Goal: Information Seeking & Learning: Learn about a topic

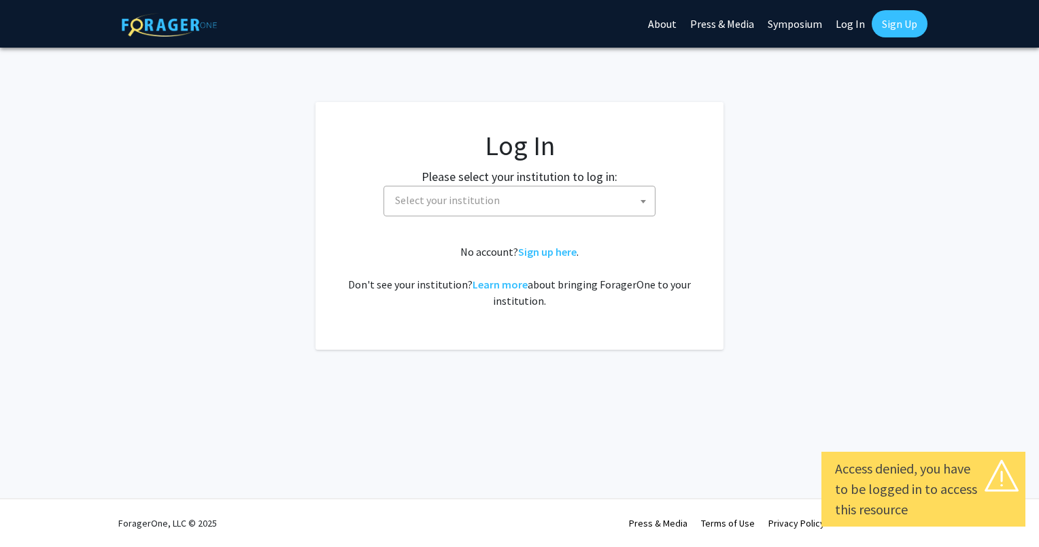
select select
click at [583, 205] on span "Select your institution" at bounding box center [522, 200] width 265 height 28
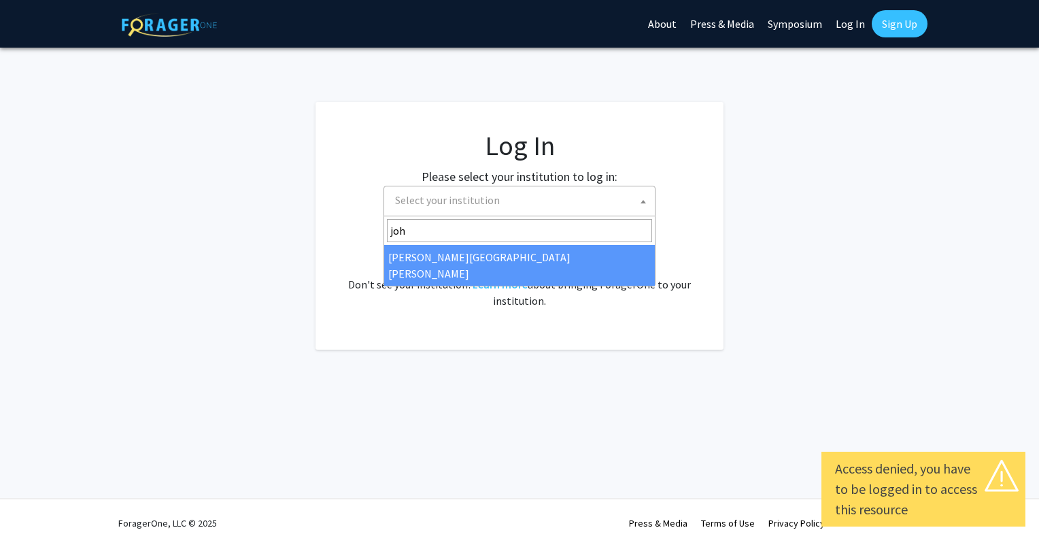
type input "john"
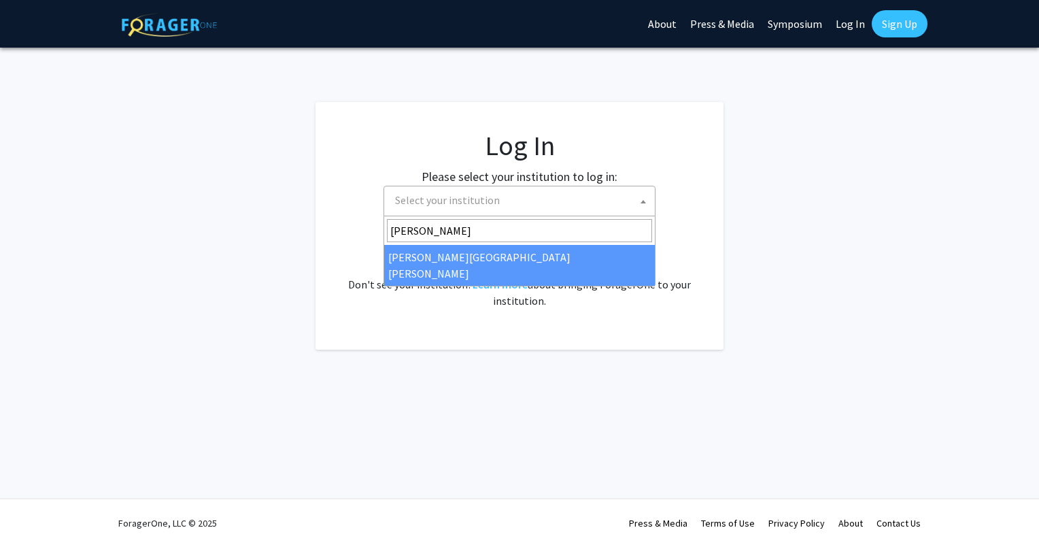
select select "1"
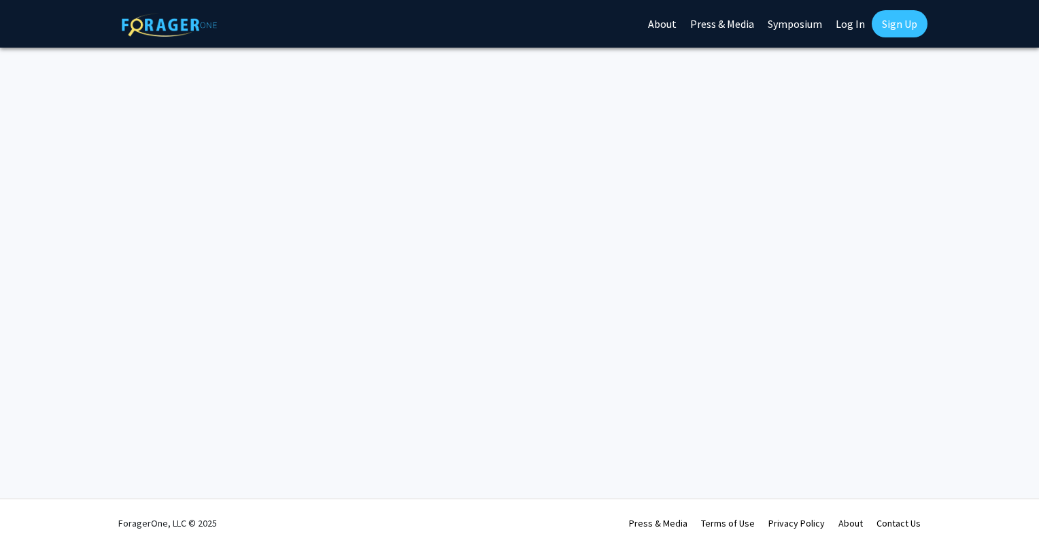
click at [847, 22] on link "Log In" at bounding box center [850, 24] width 43 height 48
click at [850, 24] on link "Log In" at bounding box center [850, 24] width 43 height 48
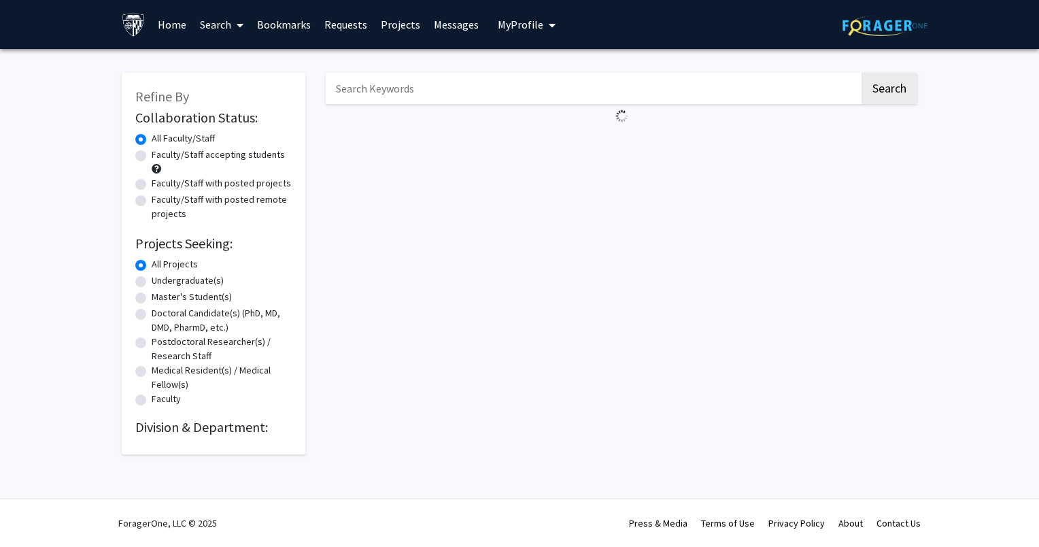
click at [152, 184] on label "Faculty/Staff with posted projects" at bounding box center [221, 183] width 139 height 14
click at [152, 184] on input "Faculty/Staff with posted projects" at bounding box center [156, 180] width 9 height 9
radio input "true"
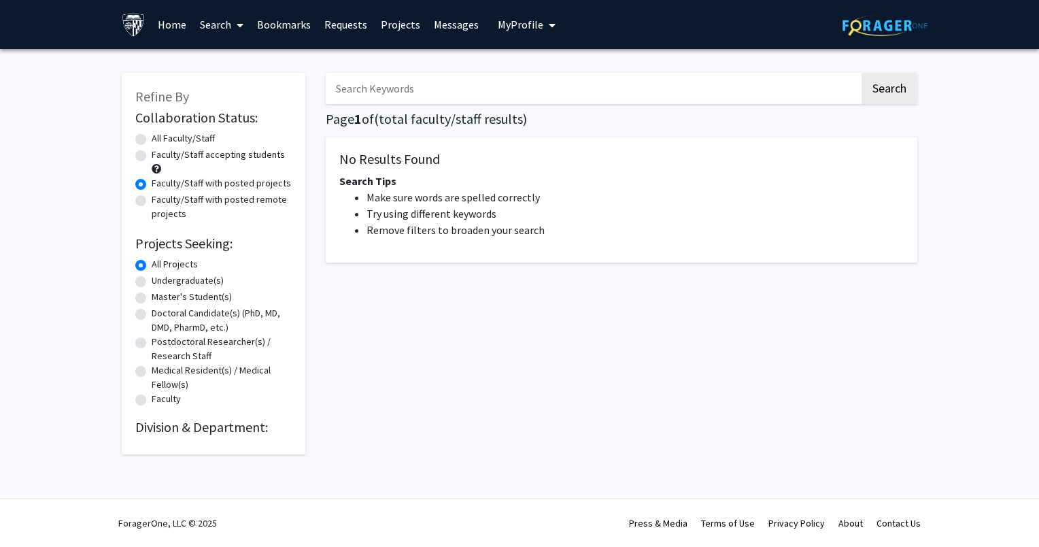
click at [152, 205] on label "Faculty/Staff with posted remote projects" at bounding box center [222, 206] width 140 height 29
click at [152, 201] on input "Faculty/Staff with posted remote projects" at bounding box center [156, 196] width 9 height 9
radio input "true"
click at [386, 22] on link "Projects" at bounding box center [400, 25] width 53 height 48
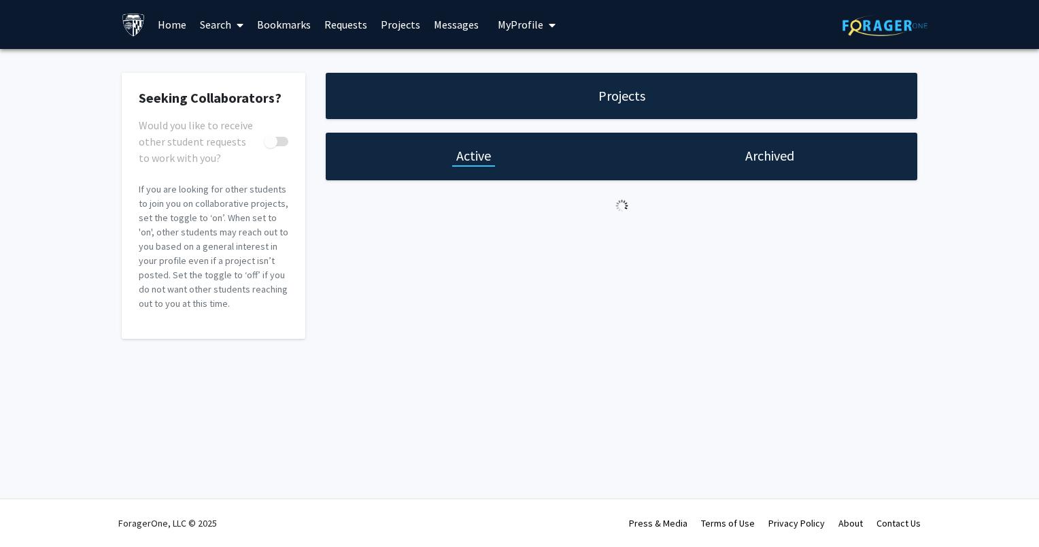
click at [534, 24] on span "My Profile" at bounding box center [521, 25] width 46 height 14
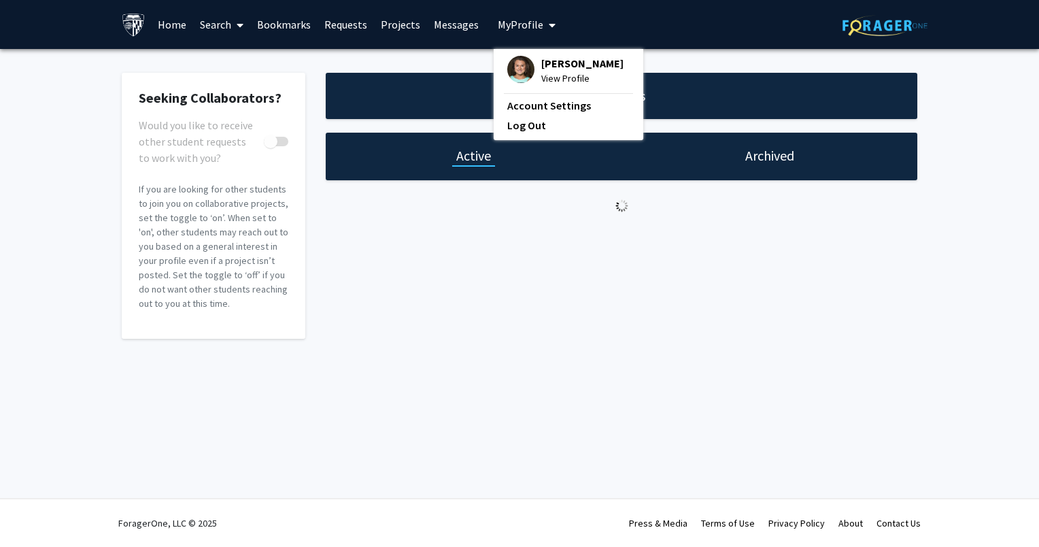
click at [534, 24] on span "My Profile" at bounding box center [521, 25] width 46 height 14
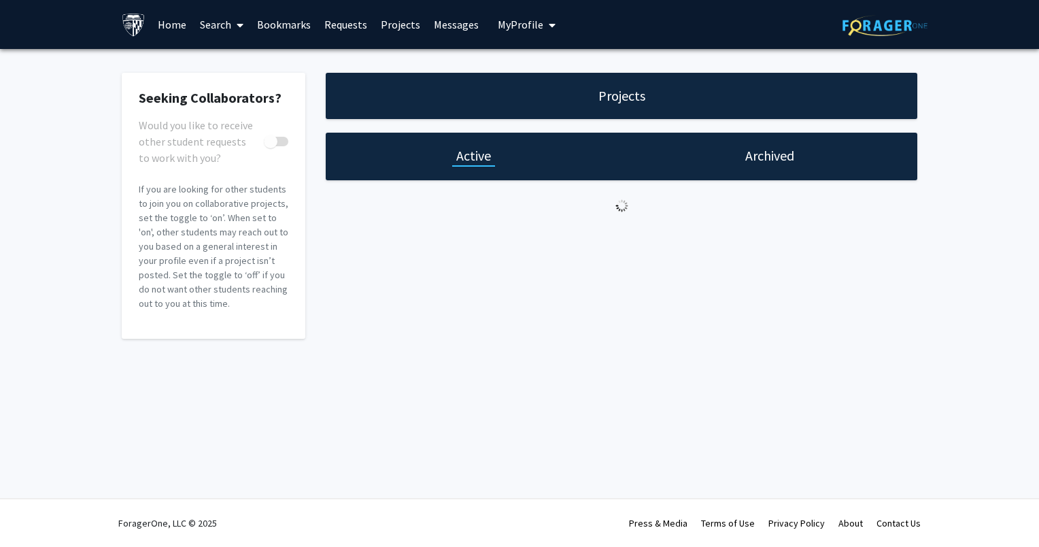
click at [773, 163] on h1 "Archived" at bounding box center [769, 155] width 49 height 19
click at [464, 162] on h1 "Active" at bounding box center [473, 155] width 35 height 19
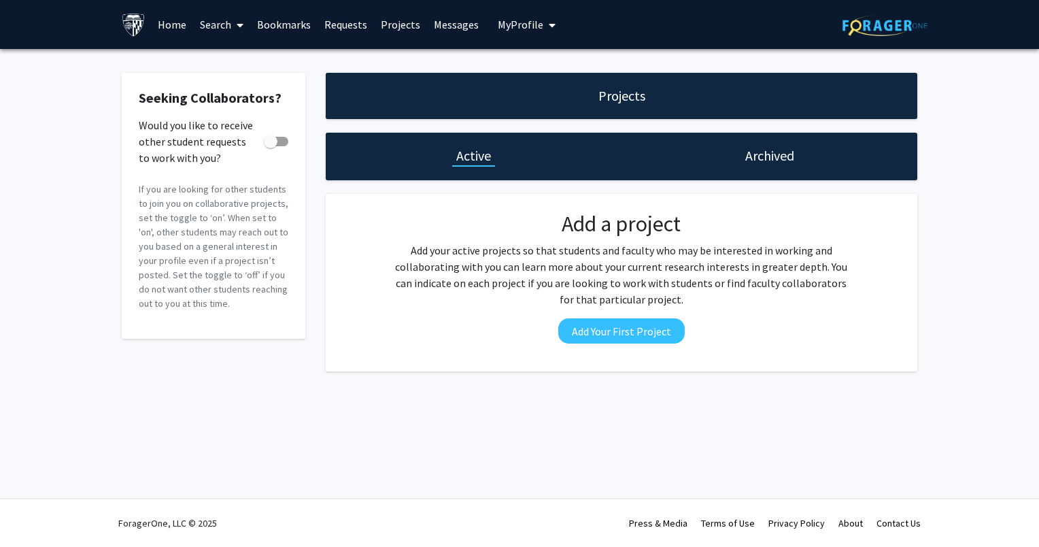
click at [239, 29] on icon at bounding box center [240, 25] width 7 height 11
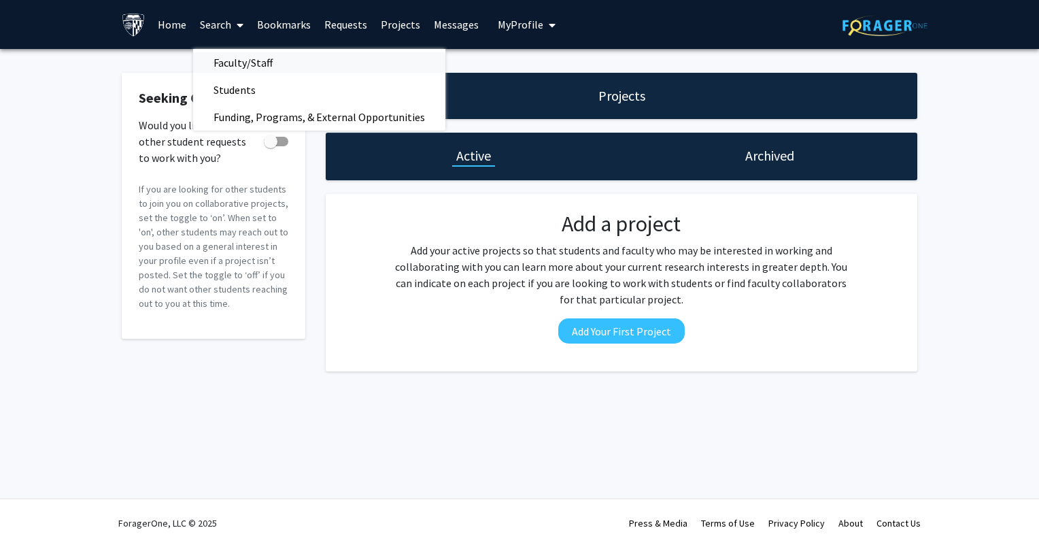
click at [245, 61] on span "Faculty/Staff" at bounding box center [243, 62] width 100 height 27
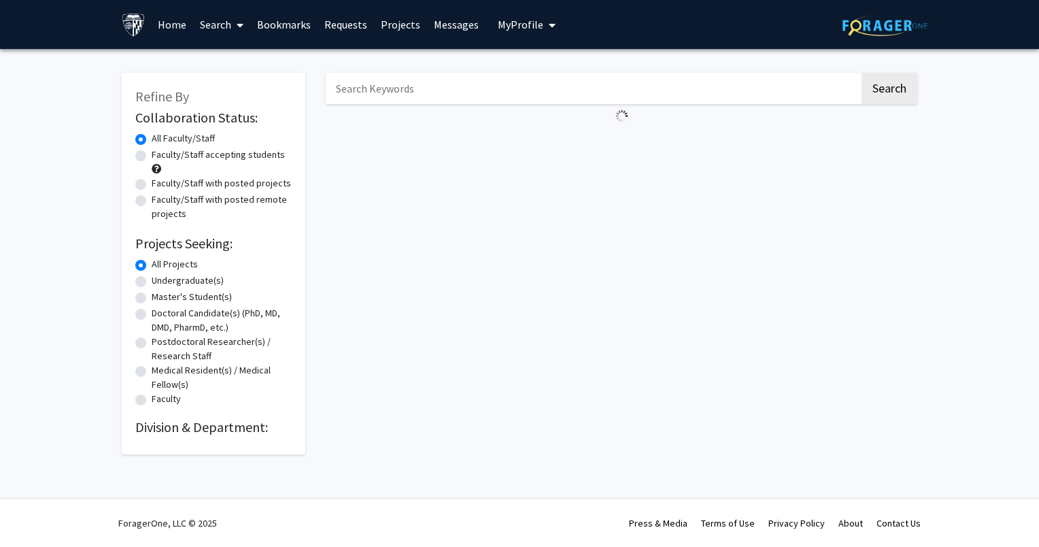
click at [152, 202] on label "Faculty/Staff with posted remote projects" at bounding box center [222, 206] width 140 height 29
click at [152, 201] on input "Faculty/Staff with posted remote projects" at bounding box center [156, 196] width 9 height 9
radio input "true"
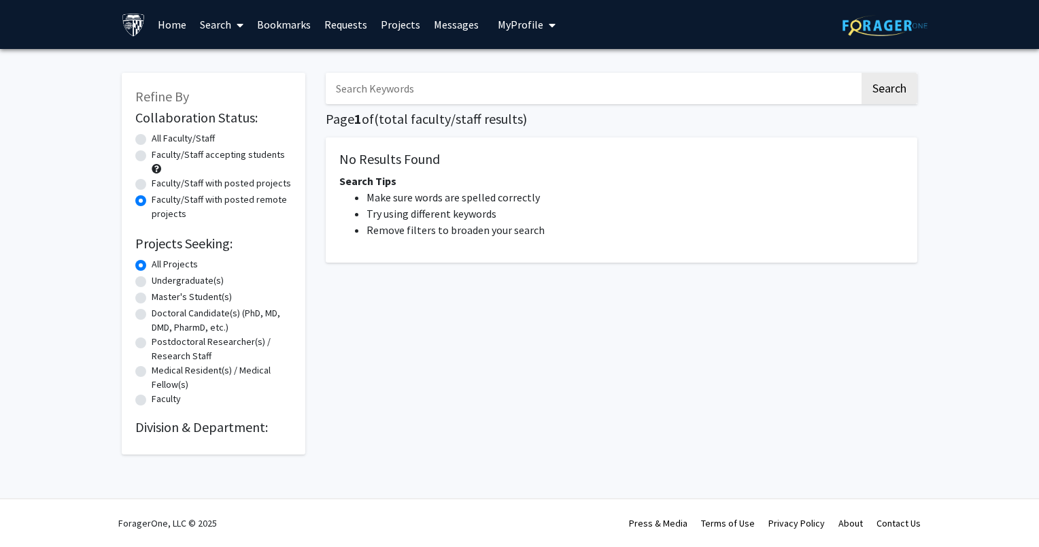
click at [152, 183] on label "Faculty/Staff with posted projects" at bounding box center [221, 183] width 139 height 14
click at [152, 183] on input "Faculty/Staff with posted projects" at bounding box center [156, 180] width 9 height 9
radio input "true"
click at [152, 141] on label "All Faculty/Staff" at bounding box center [183, 138] width 63 height 14
click at [152, 140] on input "All Faculty/Staff" at bounding box center [156, 135] width 9 height 9
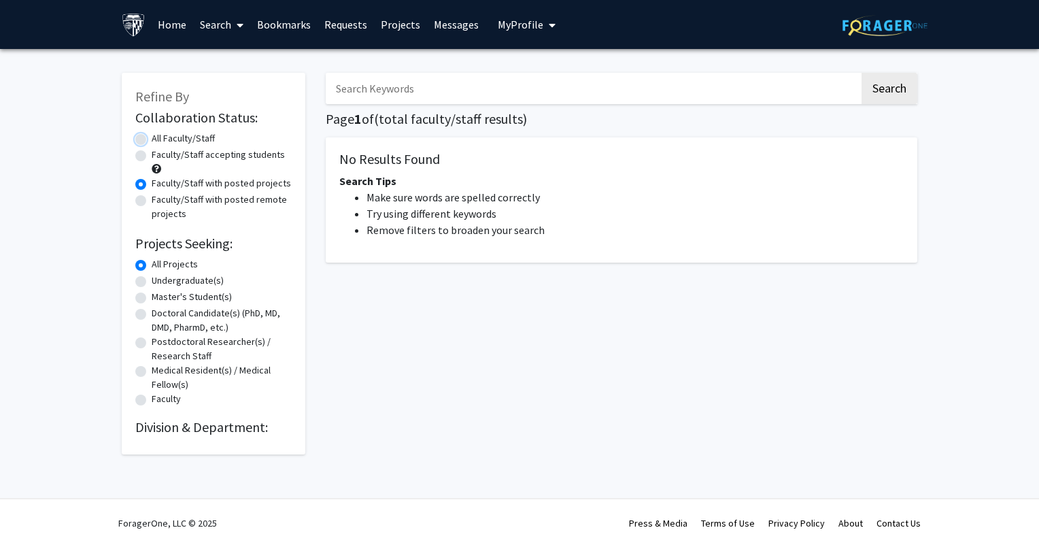
radio input "true"
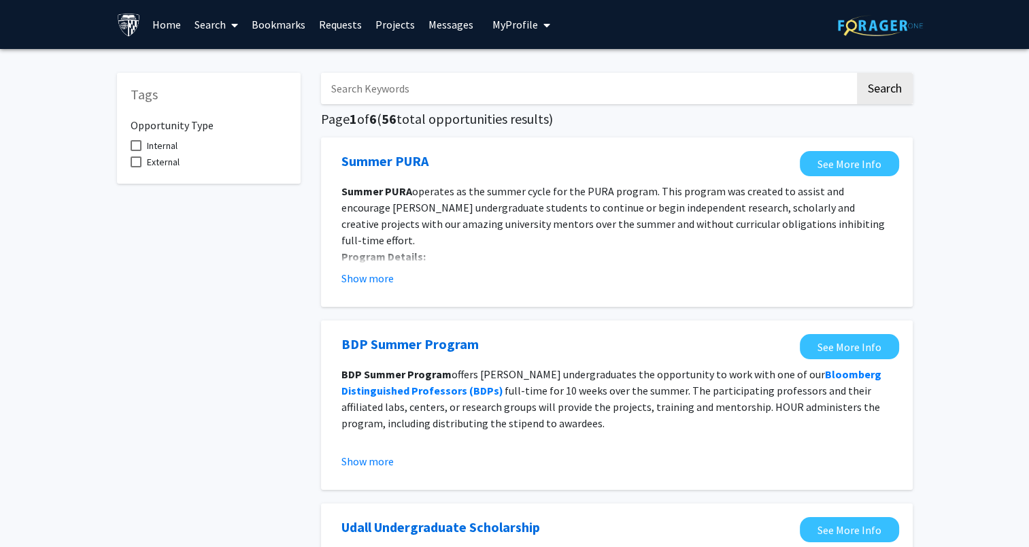
click at [395, 22] on link "Projects" at bounding box center [395, 25] width 53 height 48
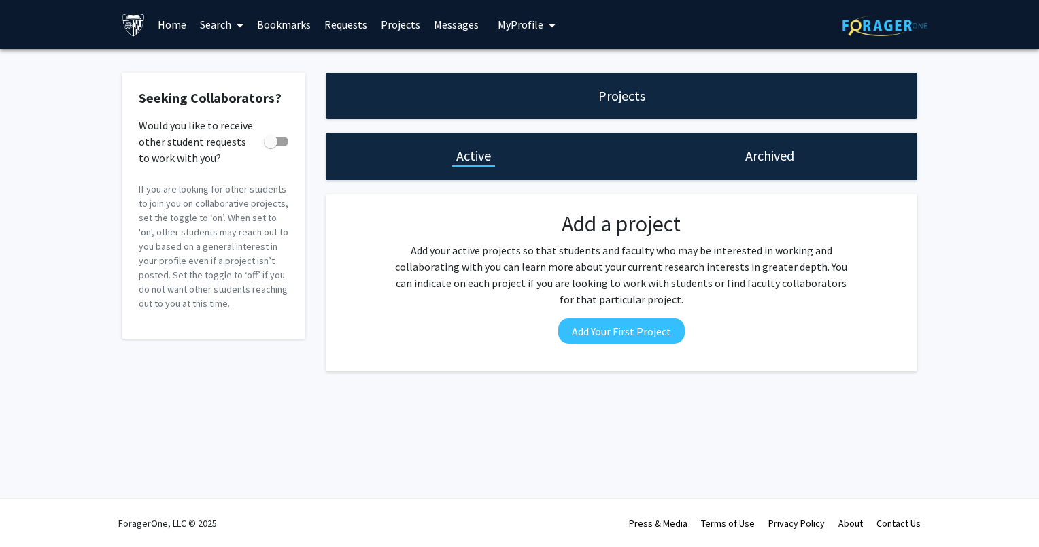
click at [218, 29] on link "Search" at bounding box center [221, 25] width 57 height 48
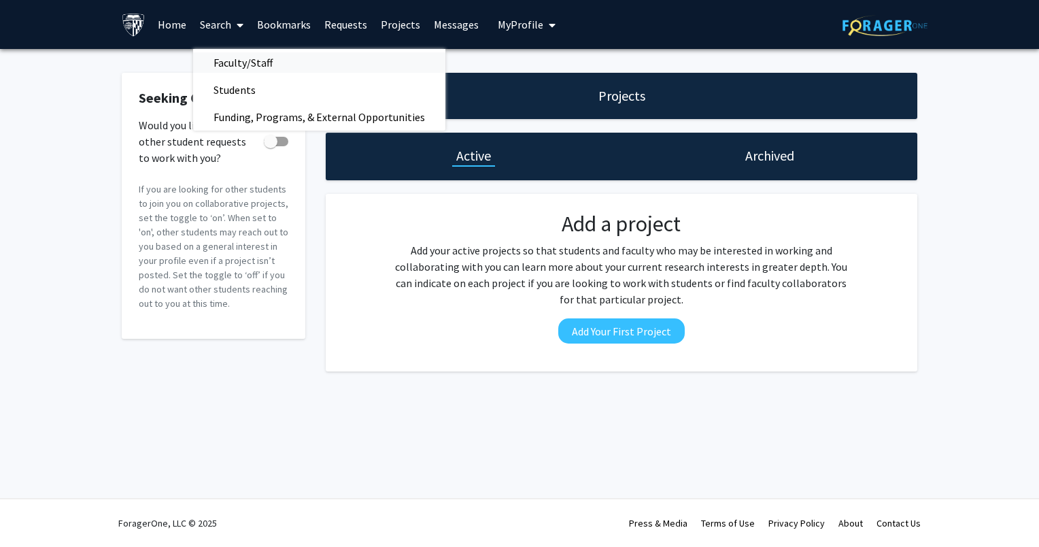
click at [218, 59] on span "Faculty/Staff" at bounding box center [243, 62] width 100 height 27
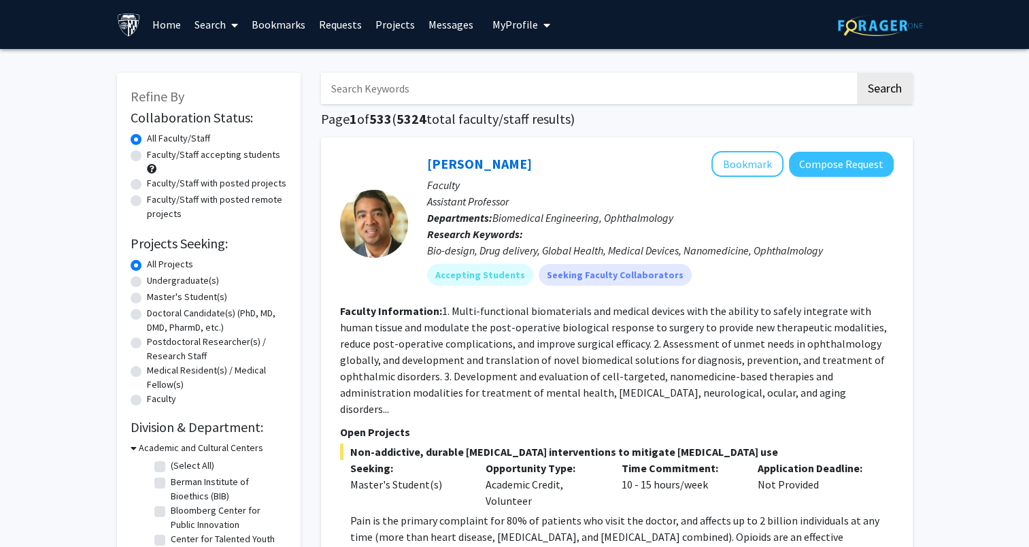
click at [129, 201] on div "Refine By Collaboration Status: Collaboration Status All Faculty/Staff Collabor…" at bounding box center [209, 439] width 184 height 732
click at [147, 203] on label "Faculty/Staff with posted remote projects" at bounding box center [217, 206] width 140 height 29
click at [147, 201] on input "Faculty/Staff with posted remote projects" at bounding box center [151, 196] width 9 height 9
radio input "true"
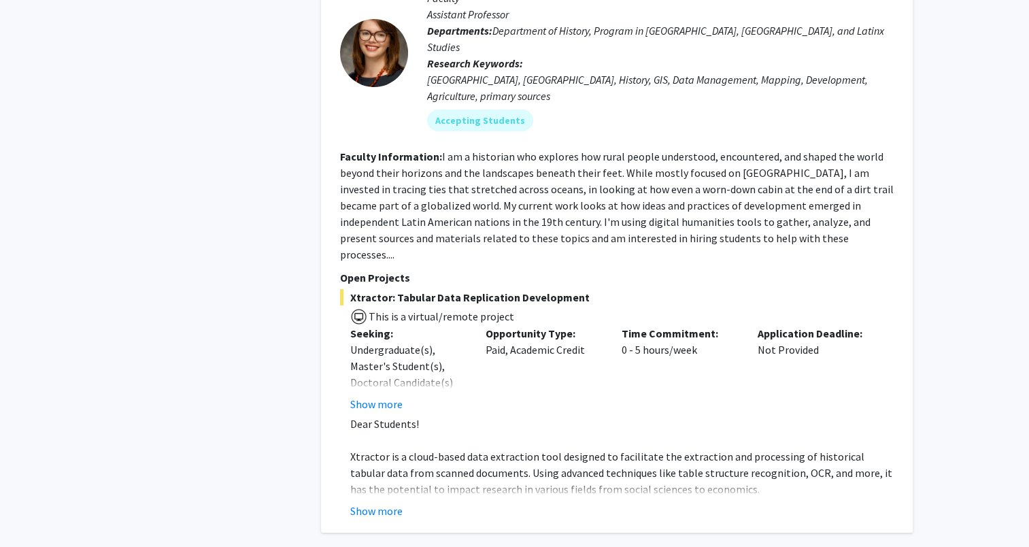
scroll to position [4854, 0]
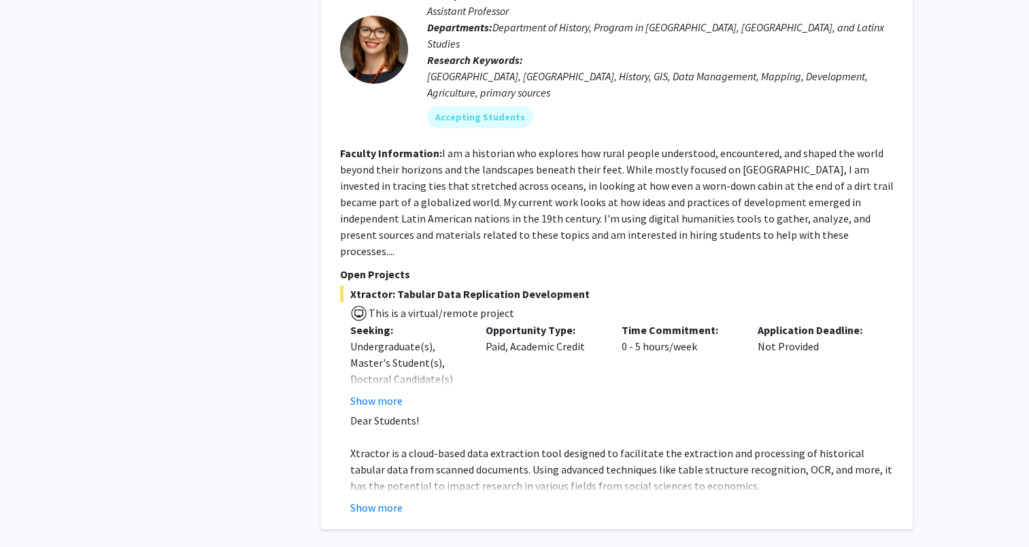
drag, startPoint x: 651, startPoint y: 437, endPoint x: 640, endPoint y: 435, distance: 11.1
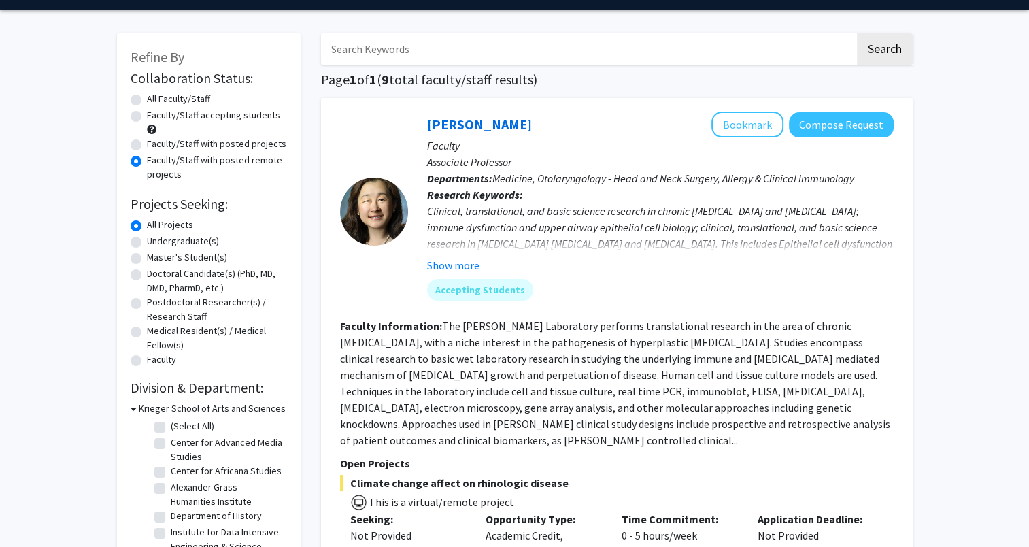
scroll to position [0, 0]
